Goal: Task Accomplishment & Management: Manage account settings

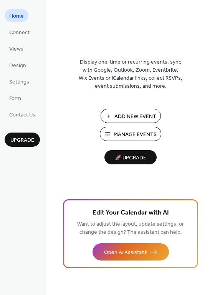
click at [133, 115] on span "Add New Event" at bounding box center [135, 117] width 42 height 8
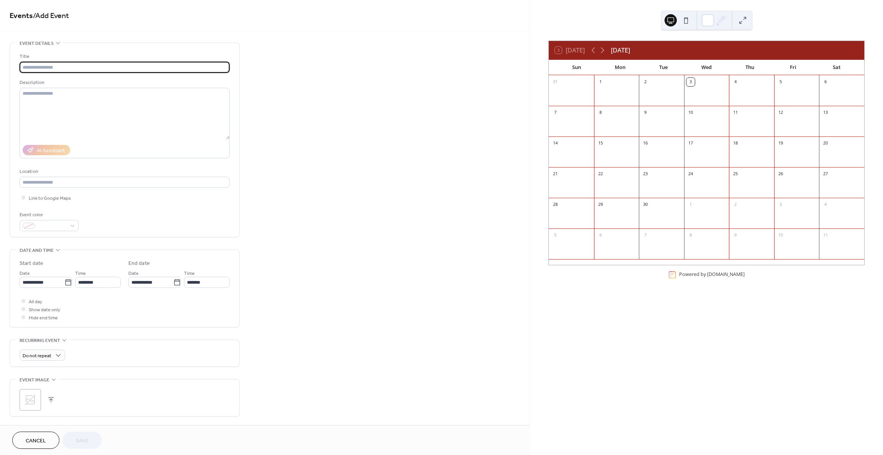
click at [44, 67] on input "text" at bounding box center [125, 67] width 210 height 11
type input "**********"
click at [68, 226] on div at bounding box center [49, 225] width 59 height 11
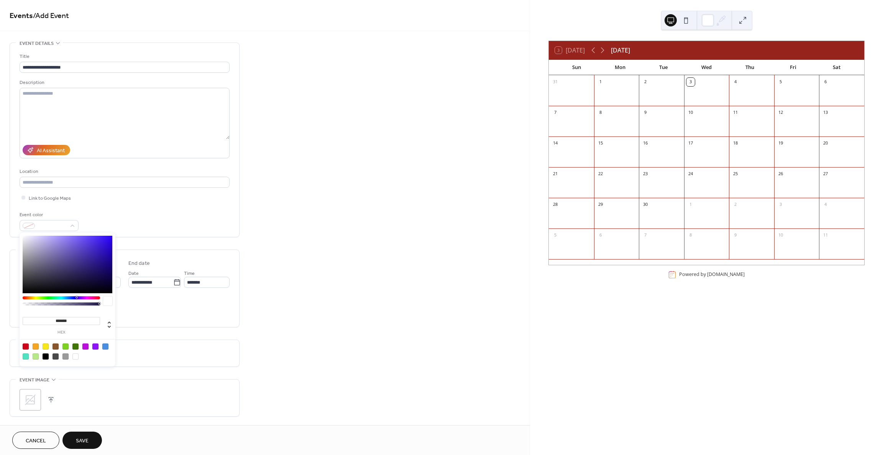
click at [25, 345] on div at bounding box center [26, 346] width 6 height 6
type input "*******"
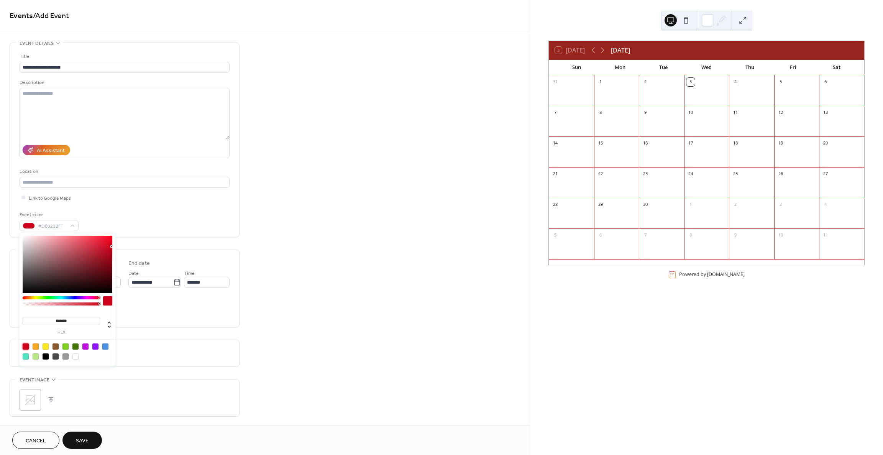
click at [135, 198] on div "Link to Google Maps" at bounding box center [125, 197] width 210 height 8
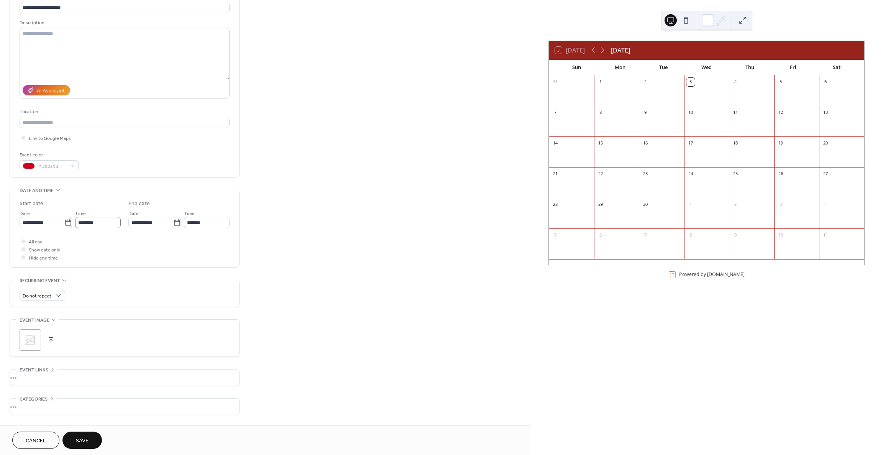
scroll to position [62, 0]
click at [65, 220] on icon at bounding box center [68, 221] width 8 height 8
click at [64, 220] on input "**********" at bounding box center [42, 220] width 45 height 11
click at [81, 289] on td "18" at bounding box center [80, 288] width 12 height 11
type input "**********"
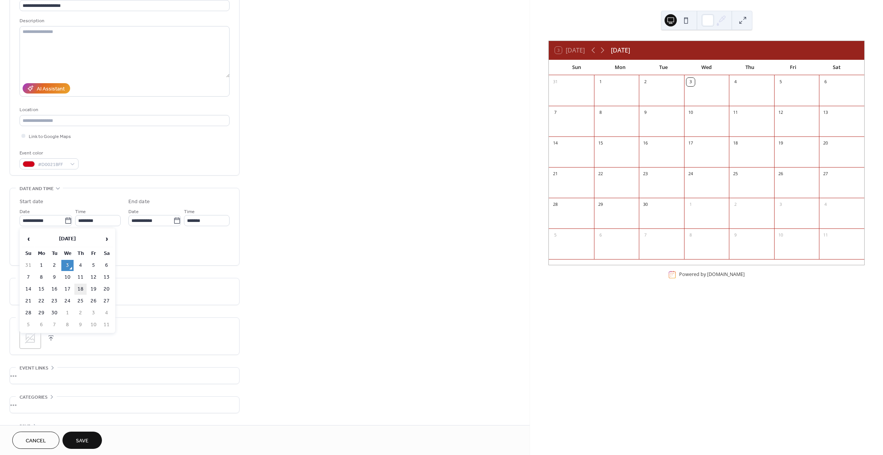
type input "**********"
click at [83, 220] on input "********" at bounding box center [98, 220] width 46 height 11
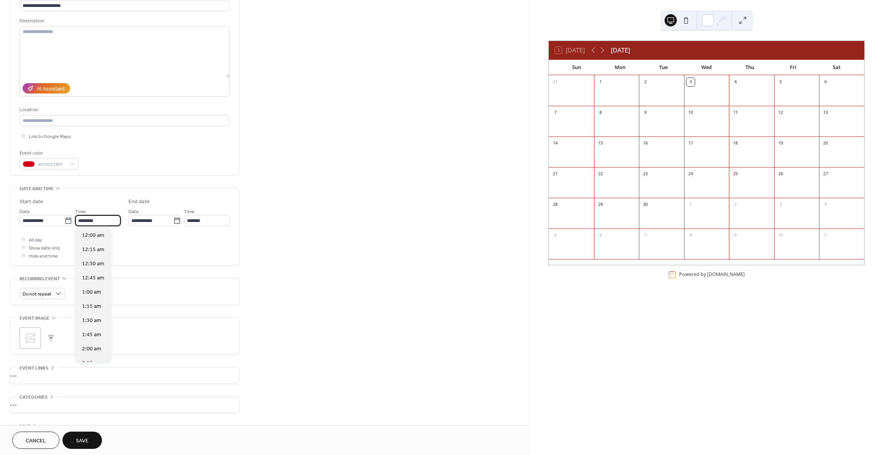
scroll to position [680, 0]
click at [83, 220] on input "********" at bounding box center [98, 220] width 46 height 11
click at [96, 345] on span "5:30 pm" at bounding box center [92, 347] width 20 height 8
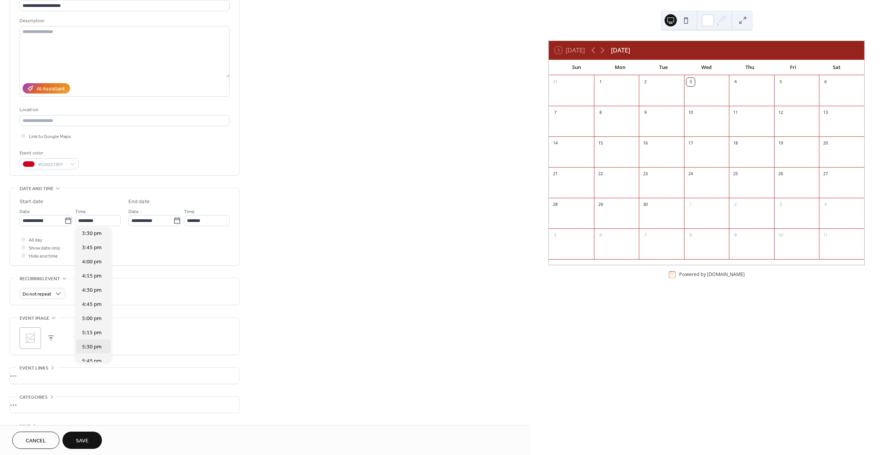
type input "*******"
click at [196, 221] on input "*******" at bounding box center [207, 220] width 46 height 11
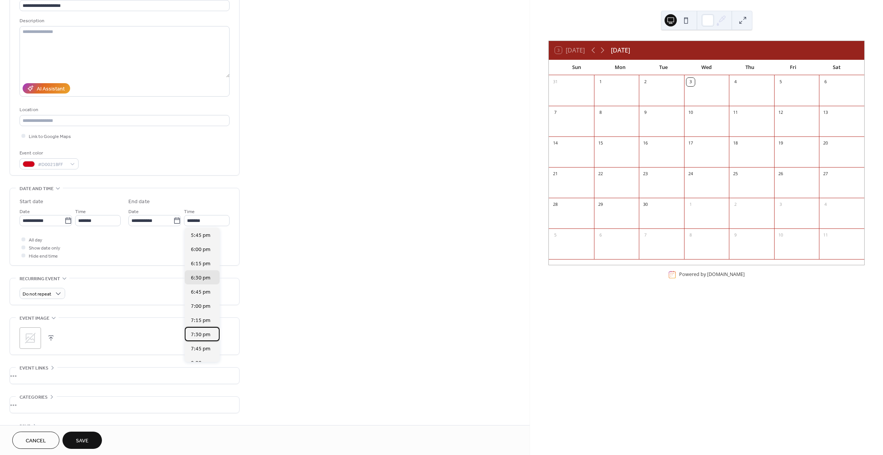
click at [204, 336] on span "7:30 pm" at bounding box center [201, 335] width 20 height 8
type input "*******"
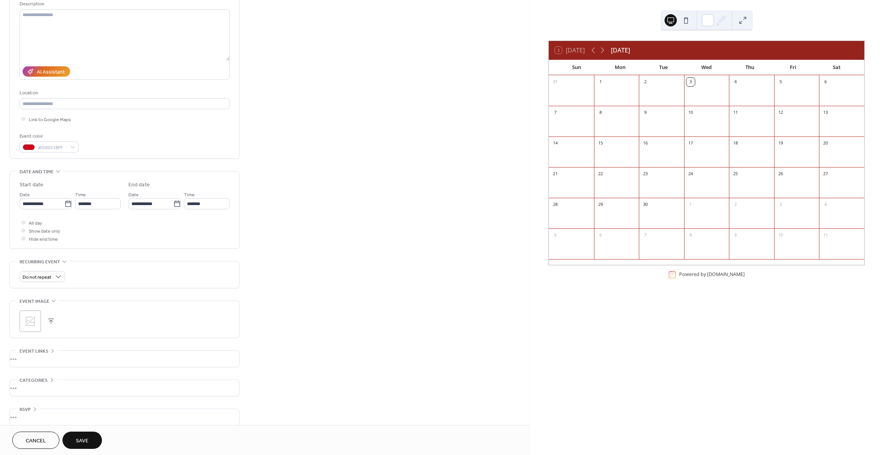
scroll to position [87, 0]
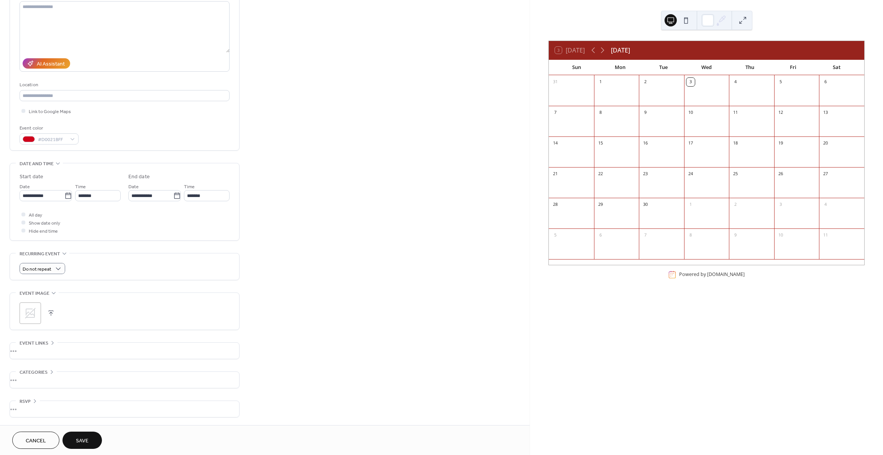
click at [90, 267] on div "Do not repeat" at bounding box center [125, 268] width 210 height 11
click at [53, 267] on div "Do not repeat" at bounding box center [43, 268] width 46 height 11
click at [47, 325] on div "Monthly" at bounding box center [42, 325] width 45 height 14
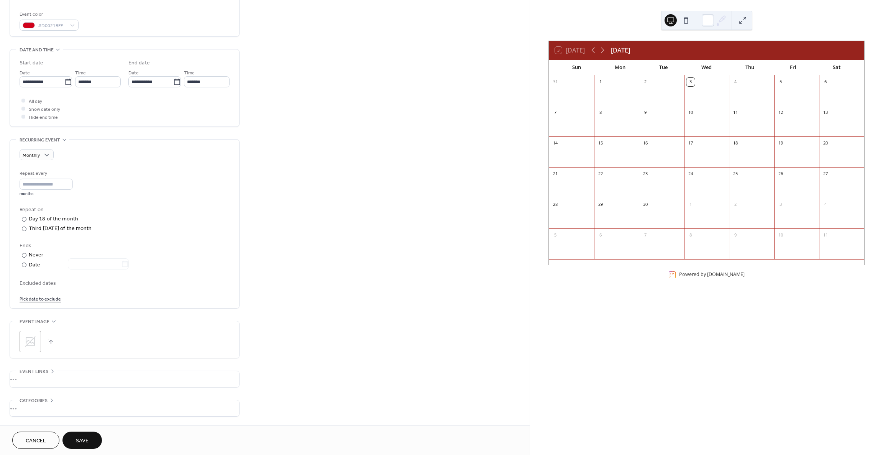
scroll to position [208, 0]
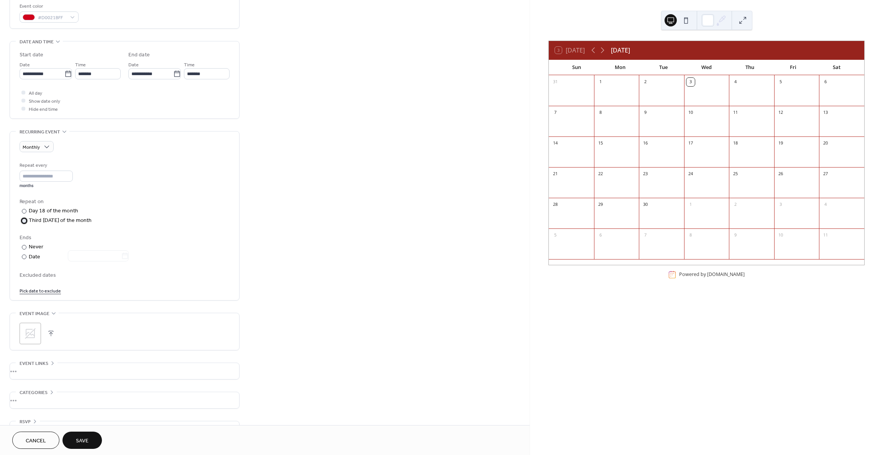
click at [47, 221] on div "Third [DATE] of the month" at bounding box center [60, 220] width 63 height 8
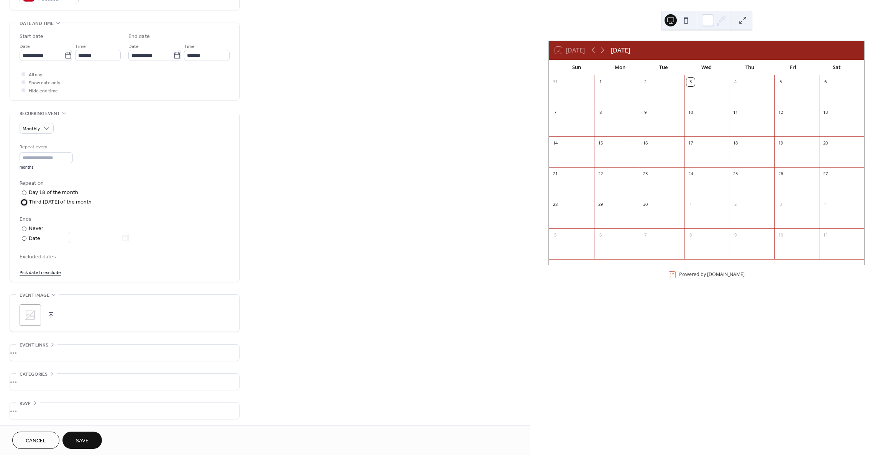
scroll to position [229, 0]
click at [86, 441] on span "Save" at bounding box center [82, 441] width 13 height 8
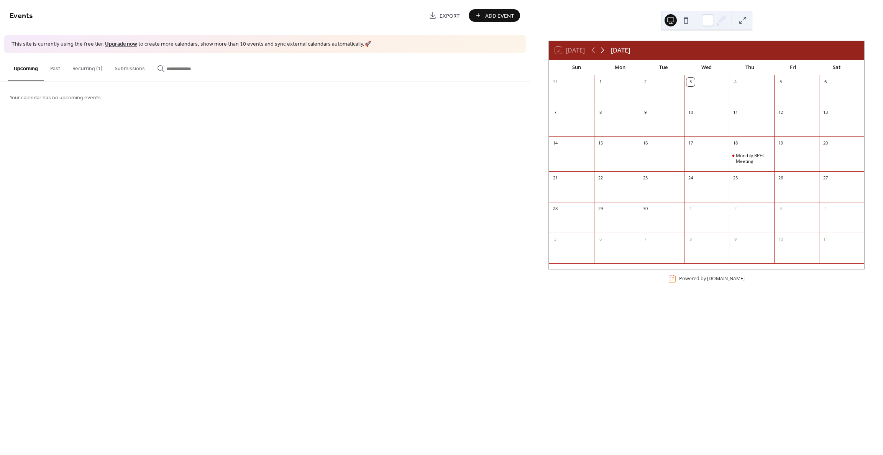
click at [604, 50] on icon at bounding box center [602, 50] width 3 height 6
click at [594, 50] on icon at bounding box center [592, 50] width 9 height 9
click at [501, 15] on span "Add Event" at bounding box center [499, 16] width 29 height 8
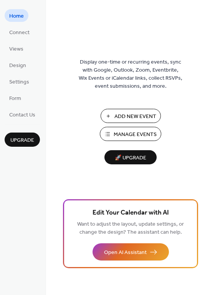
click at [129, 160] on span "🚀 Upgrade" at bounding box center [130, 158] width 43 height 10
click at [31, 66] on ul "Home Connect Views Design Settings Form Contact Us" at bounding box center [22, 64] width 35 height 111
click at [24, 66] on span "Design" at bounding box center [17, 66] width 17 height 8
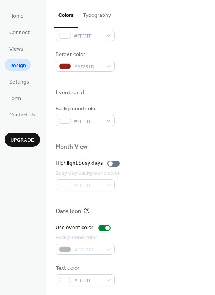
scroll to position [325, 0]
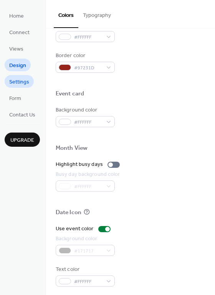
click at [23, 80] on span "Settings" at bounding box center [19, 82] width 20 height 8
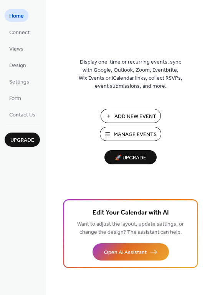
click at [128, 116] on span "Add New Event" at bounding box center [135, 117] width 42 height 8
click at [143, 134] on span "Manage Events" at bounding box center [134, 135] width 43 height 8
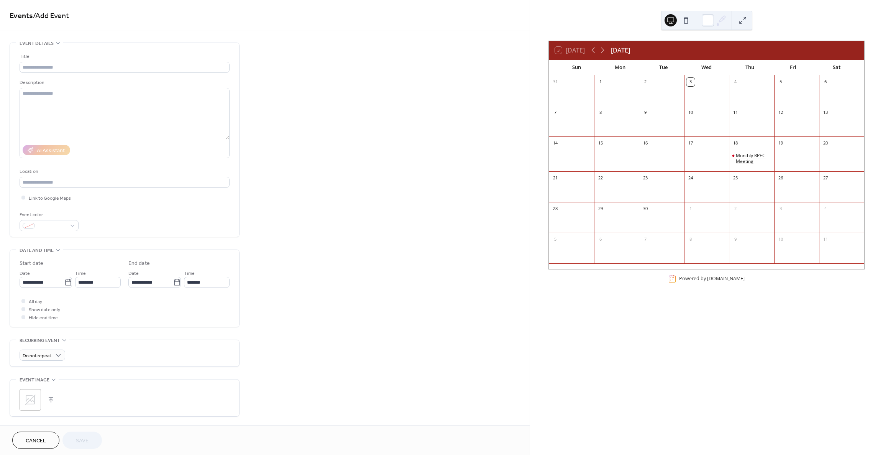
click at [747, 155] on div "Monthly RPEC Meeting" at bounding box center [752, 158] width 35 height 12
click at [573, 204] on button "Close" at bounding box center [571, 202] width 24 height 13
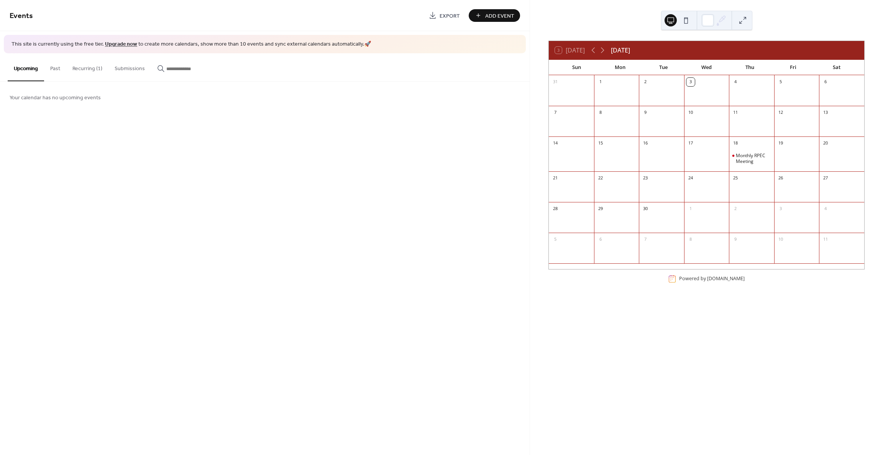
click at [79, 68] on button "Recurring (1)" at bounding box center [87, 66] width 42 height 27
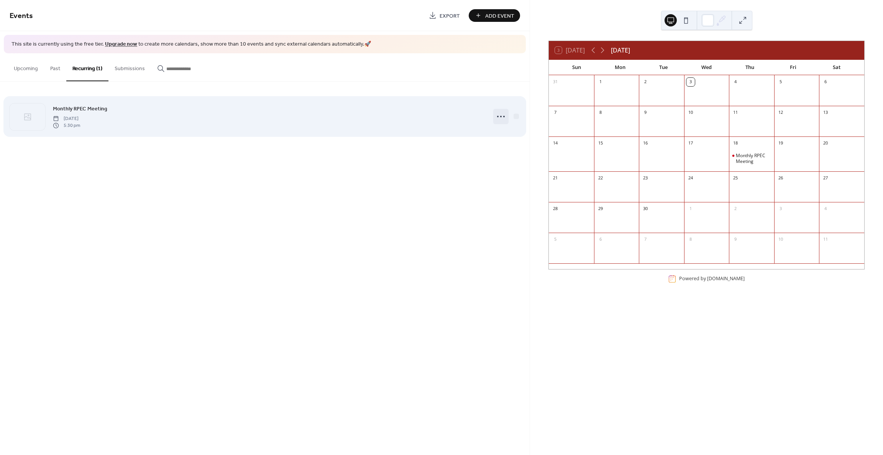
click at [502, 115] on icon at bounding box center [501, 116] width 12 height 12
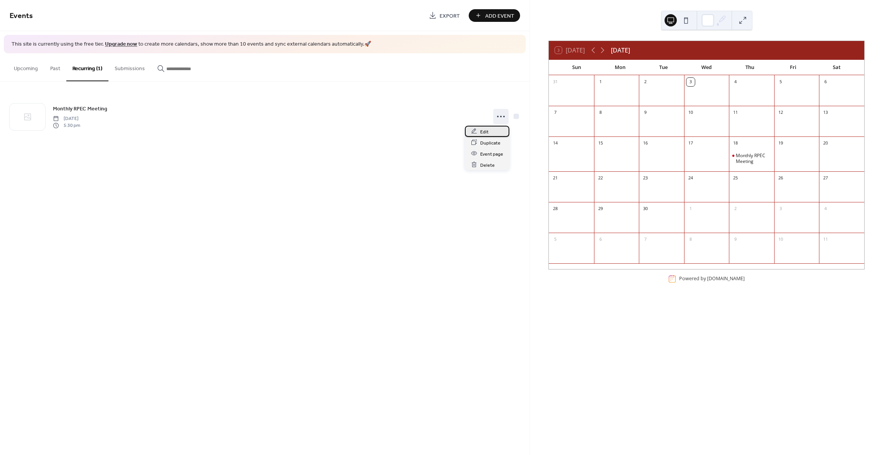
click at [491, 133] on div "Edit" at bounding box center [487, 131] width 44 height 11
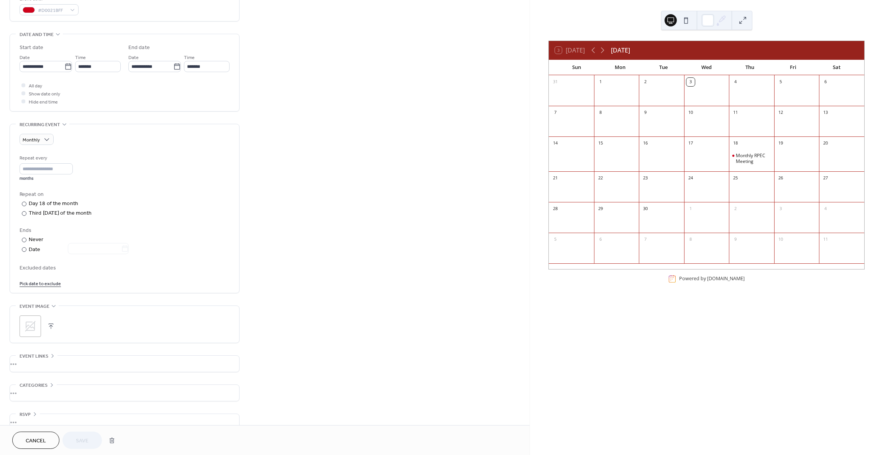
scroll to position [229, 0]
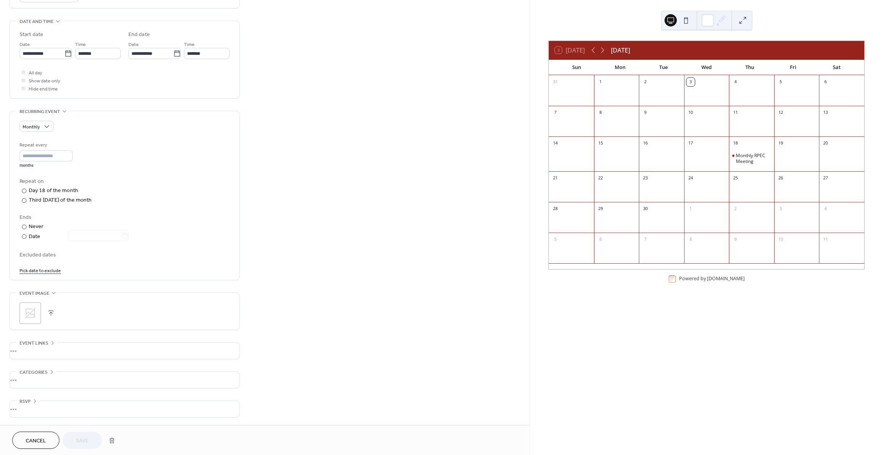
click at [37, 379] on div "•••" at bounding box center [124, 380] width 229 height 16
click at [42, 372] on div "•••" at bounding box center [124, 372] width 229 height 1
click at [25, 347] on div "•••" at bounding box center [124, 350] width 229 height 16
click at [49, 344] on icon at bounding box center [52, 342] width 6 height 6
click at [33, 437] on span "Cancel" at bounding box center [36, 441] width 20 height 8
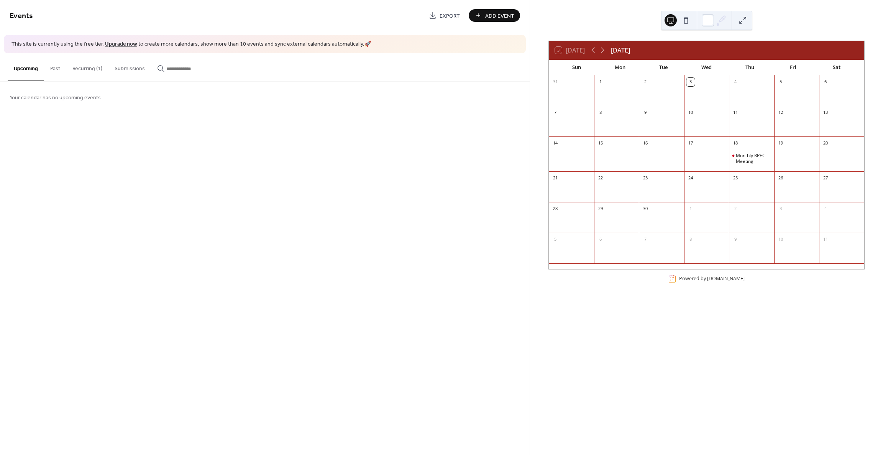
click at [686, 19] on button at bounding box center [686, 20] width 12 height 12
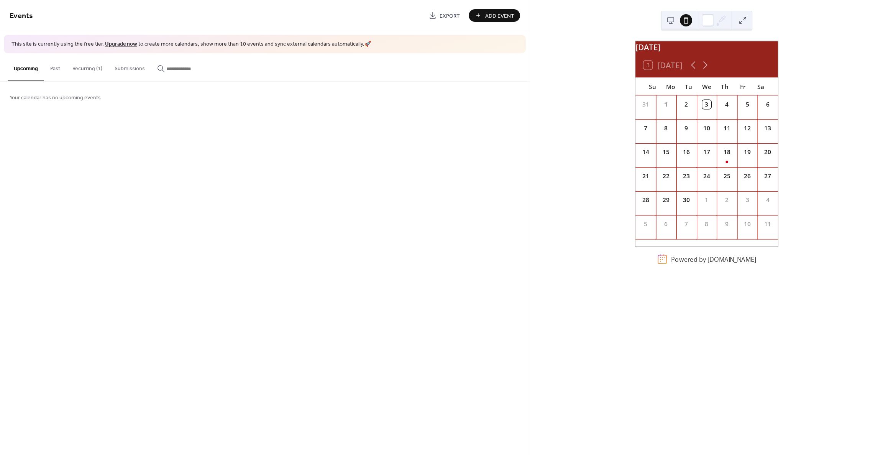
click at [671, 21] on button at bounding box center [670, 20] width 12 height 12
